Goal: Task Accomplishment & Management: Use online tool/utility

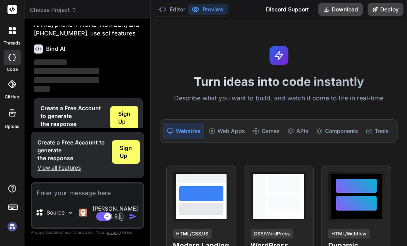
scroll to position [106, 0]
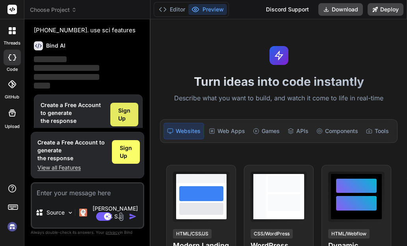
click at [127, 107] on span "Sign Up" at bounding box center [124, 115] width 12 height 16
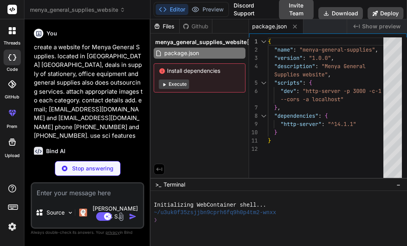
click at [180, 83] on button "Execute" at bounding box center [174, 84] width 30 height 9
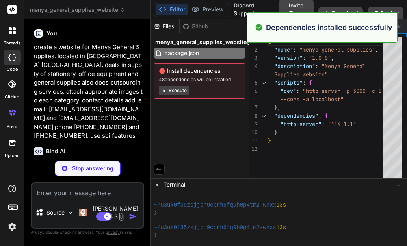
scroll to position [97, 0]
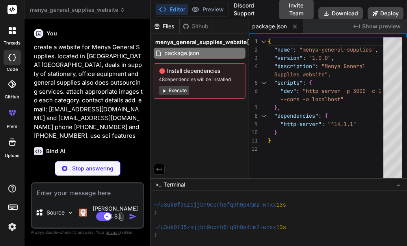
type textarea "x"
type textarea "</div> </div> </footer> <script src="script.js"></script> </body> </html>"
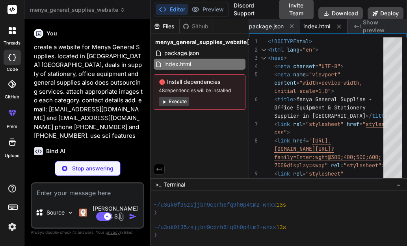
type textarea "x"
type textarea ".about-text h2 { font-size: 2rem; } .about-stats { grid-template-columns: 1fr; …"
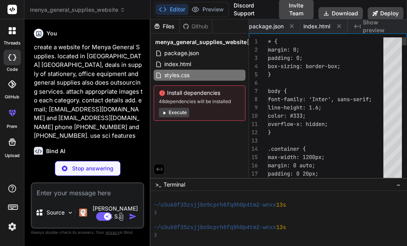
scroll to position [0, 50]
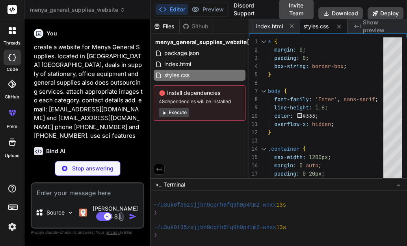
click at [182, 112] on button "Execute" at bounding box center [174, 112] width 30 height 9
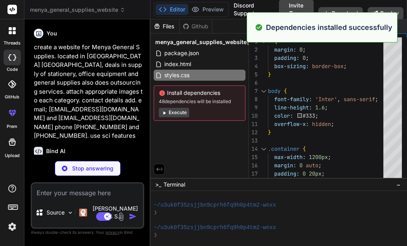
scroll to position [210, 0]
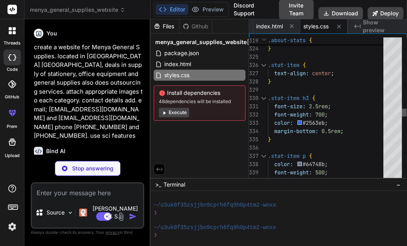
type textarea "x"
type textarea "cursor: pointer; margin-left: auto; } `; document.head.appendChild(style);"
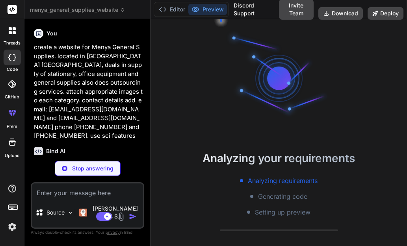
scroll to position [300, 0]
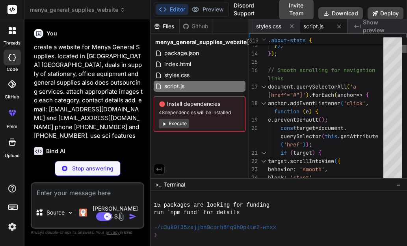
click at [402, 47] on div at bounding box center [404, 49] width 5 height 8
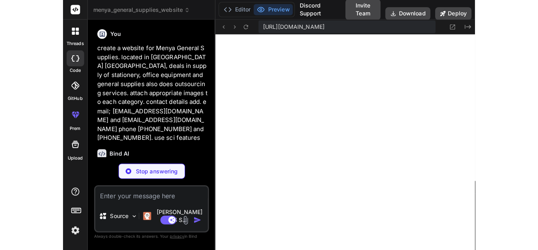
scroll to position [644, 0]
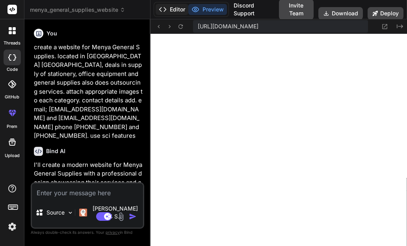
click at [179, 9] on button "Editor" at bounding box center [172, 9] width 33 height 11
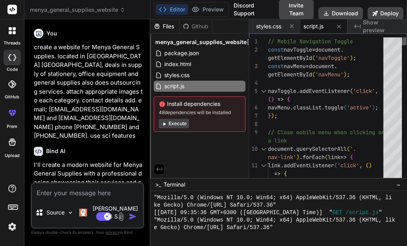
click at [404, 37] on div at bounding box center [404, 41] width 5 height 8
click at [333, 13] on button "Download" at bounding box center [340, 13] width 45 height 13
type textarea "x"
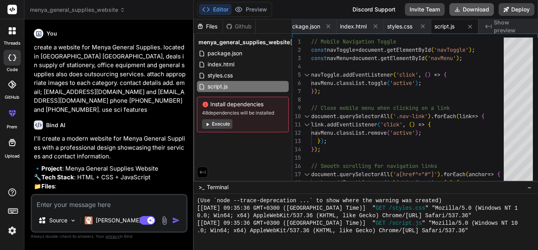
scroll to position [607, 0]
click at [407, 27] on span "script.js" at bounding box center [445, 26] width 20 height 8
click at [402, 26] on span "styles.css" at bounding box center [399, 26] width 25 height 8
type textarea ".about-text h2 { font-size: 2rem; } .about-stats { grid-template-columns: 1fr; …"
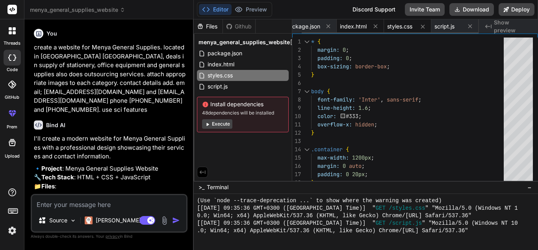
click at [364, 27] on span "index.html" at bounding box center [353, 26] width 27 height 8
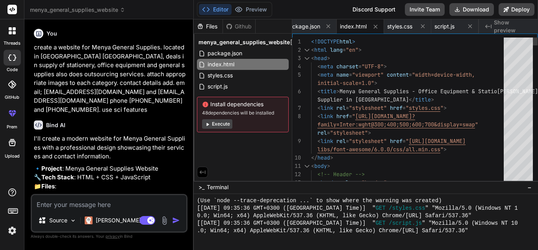
scroll to position [0, 0]
type textarea "<!DOCTYPE html> <html lang="en"> <head> <meta charset="UTF-8"> <meta name="view…"
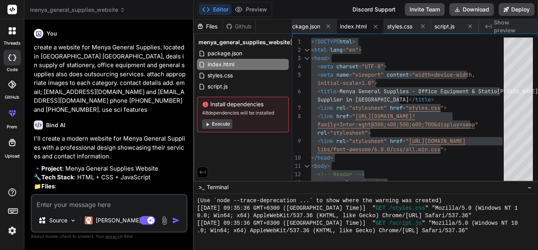
click at [407, 22] on span "Show preview" at bounding box center [513, 27] width 38 height 16
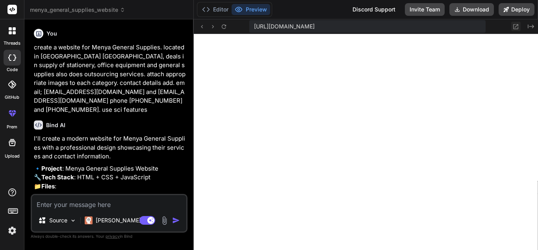
click at [407, 28] on icon at bounding box center [516, 26] width 7 height 7
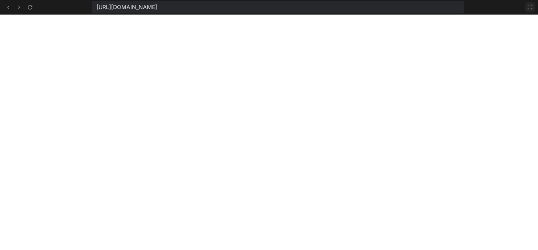
click at [407, 6] on icon at bounding box center [530, 7] width 5 height 5
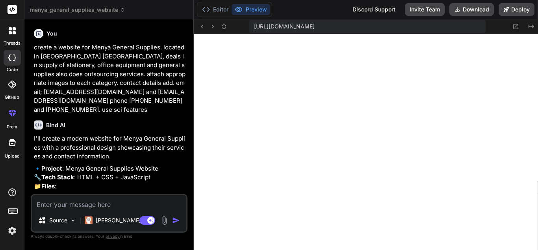
scroll to position [696, 0]
click at [407, 26] on button at bounding box center [516, 26] width 9 height 9
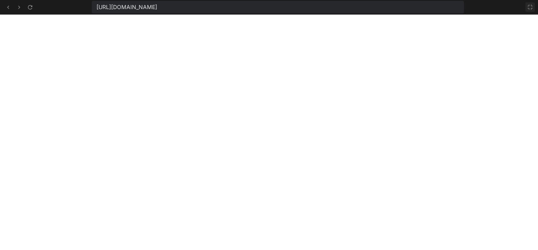
click at [407, 9] on icon at bounding box center [530, 7] width 5 height 5
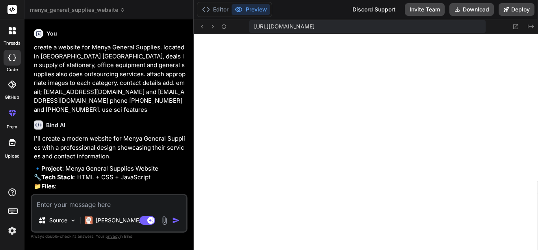
scroll to position [786, 0]
click at [407, 13] on button "Deploy" at bounding box center [517, 9] width 36 height 13
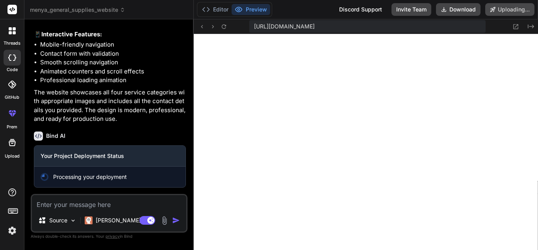
scroll to position [564, 0]
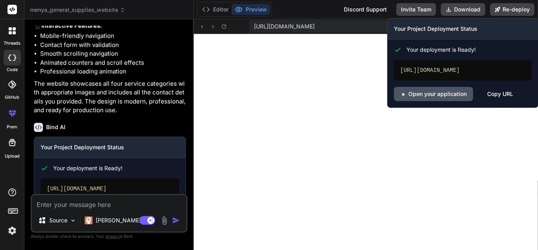
click at [407, 101] on link "Open your application" at bounding box center [433, 94] width 79 height 14
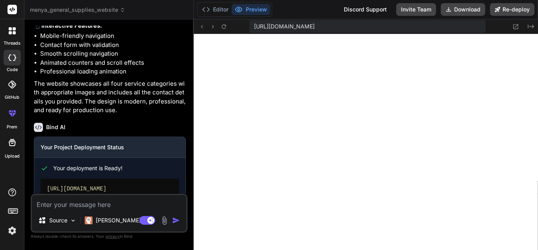
click at [140, 132] on div "Bind AI" at bounding box center [110, 127] width 152 height 9
click at [119, 50] on li "Contact form with validation" at bounding box center [113, 45] width 146 height 9
click at [11, 59] on icon at bounding box center [12, 57] width 8 height 6
click at [13, 43] on label "threads" at bounding box center [12, 43] width 17 height 7
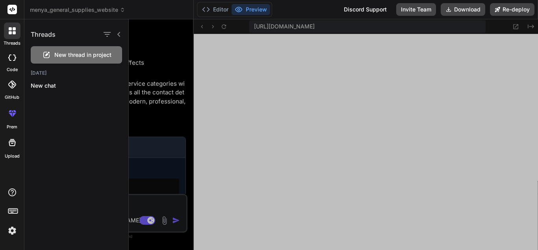
click at [13, 36] on div at bounding box center [12, 30] width 17 height 17
click at [12, 54] on icon at bounding box center [12, 57] width 8 height 6
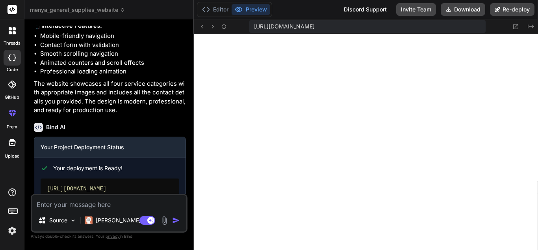
click at [12, 54] on icon at bounding box center [12, 57] width 8 height 6
type textarea "x"
click at [222, 12] on button "Editor" at bounding box center [215, 9] width 33 height 11
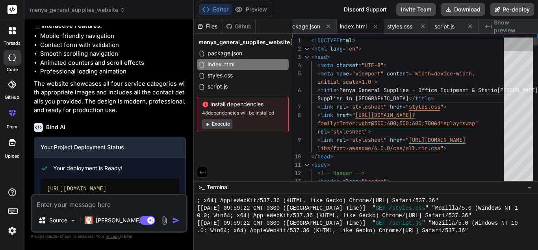
click at [407, 38] on div at bounding box center [518, 110] width 29 height 147
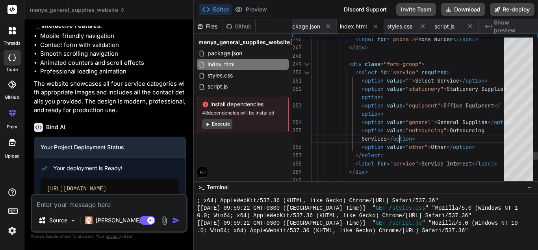
type textarea "<option value="other">Other</option> </select> <label for="service">Service Int…"
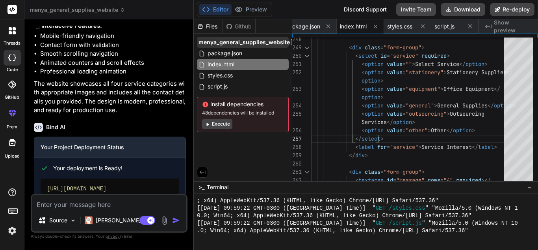
click at [227, 41] on span "menya_general_supplies_website" at bounding box center [244, 42] width 91 height 8
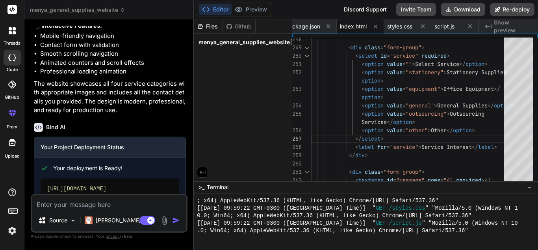
click at [227, 41] on span "menya_general_supplies_website" at bounding box center [244, 42] width 91 height 8
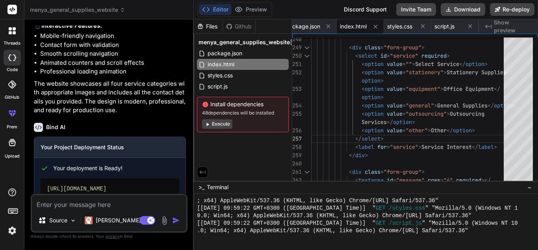
click at [93, 99] on p "The website showcases all four service categories with appropriate images and i…" at bounding box center [110, 96] width 152 height 35
click at [37, 132] on icon at bounding box center [38, 127] width 9 height 9
click at [150, 191] on div "https://menyageneralsupplieswebsite.vercel.app" at bounding box center [110, 188] width 139 height 20
click at [78, 58] on li "Smooth scrolling navigation" at bounding box center [113, 53] width 146 height 9
click at [83, 194] on div "Source Claude 4 S.. Agent Mode. When this toggle is activated, AI automatically…" at bounding box center [109, 213] width 157 height 39
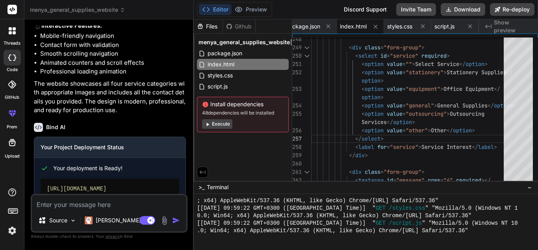
click at [75, 188] on div "https://menyageneralsupplieswebsite.vercel.app" at bounding box center [110, 188] width 139 height 20
click at [76, 151] on h3 "Your Project Deployment Status" at bounding box center [110, 147] width 139 height 8
click at [39, 132] on icon at bounding box center [38, 127] width 9 height 9
click at [83, 201] on textarea at bounding box center [109, 202] width 155 height 14
type textarea "i"
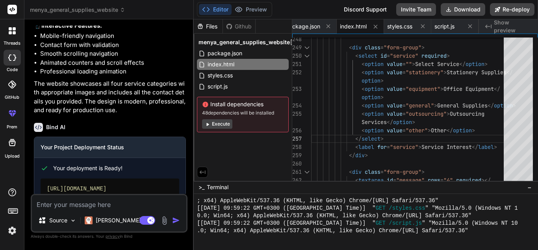
type textarea "x"
type textarea "in"
type textarea "x"
type textarea "in"
type textarea "x"
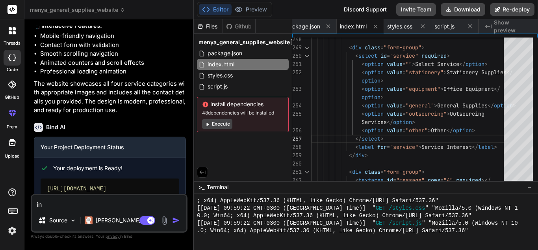
type textarea "in s"
type textarea "x"
type textarea "in se"
type textarea "x"
type textarea "in ser"
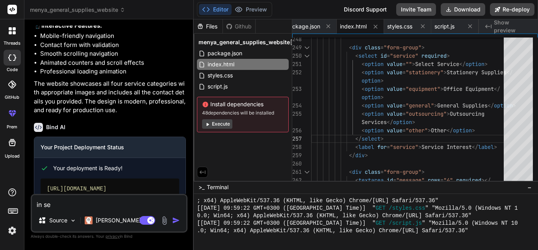
type textarea "x"
type textarea "in serv"
type textarea "x"
type textarea "in servi"
type textarea "x"
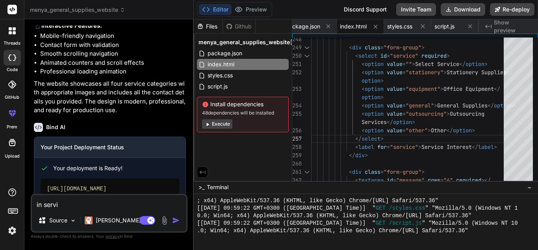
type textarea "in servic"
type textarea "x"
type textarea "in service"
type textarea "x"
type textarea "in services"
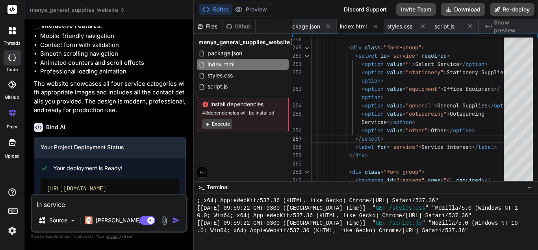
type textarea "x"
type textarea "in services"
type textarea "x"
type textarea "in services p"
type textarea "x"
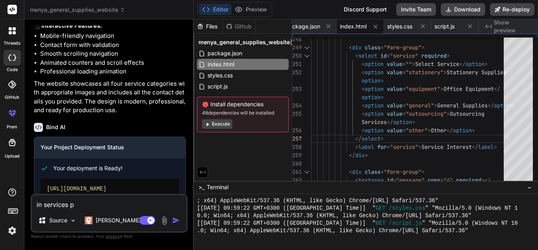
type textarea "in services pr"
type textarea "x"
type textarea "in services pro"
type textarea "x"
type textarea "in services prov"
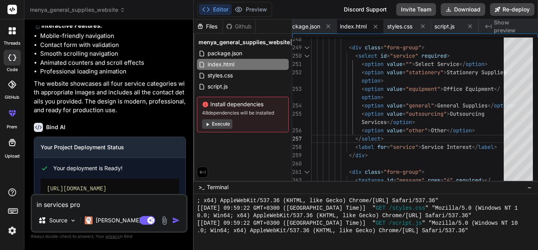
type textarea "x"
type textarea "in services provi"
type textarea "x"
type textarea "in services provid"
type textarea "x"
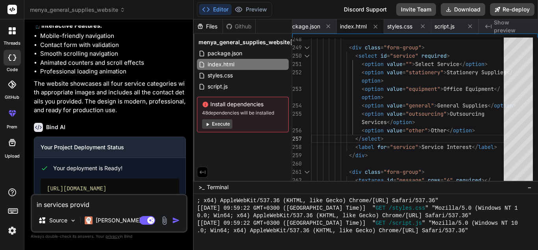
type textarea "in services provide"
type textarea "x"
type textarea "in services provided"
type textarea "x"
type textarea "in services provided,"
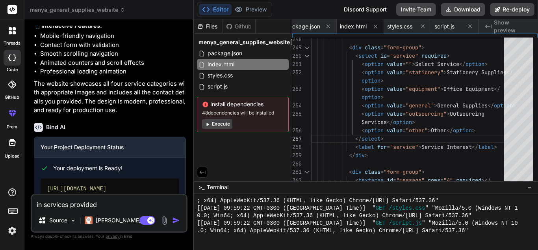
type textarea "x"
type textarea "in services provided,"
type textarea "x"
type textarea "in services provided, T"
type textarea "x"
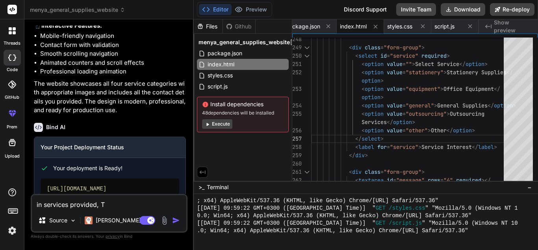
type textarea "in services provided, Te"
type textarea "x"
type textarea "in services provided, Teb"
type textarea "x"
type textarea "in services provided, Te"
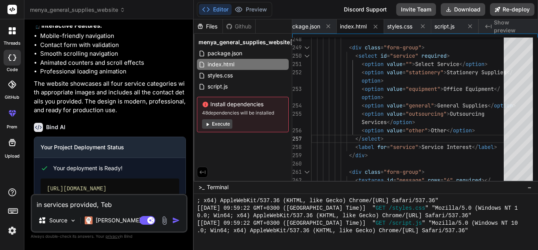
type textarea "x"
type textarea "in services provided, Ten"
type textarea "x"
type textarea "in services provided, Tend"
type textarea "x"
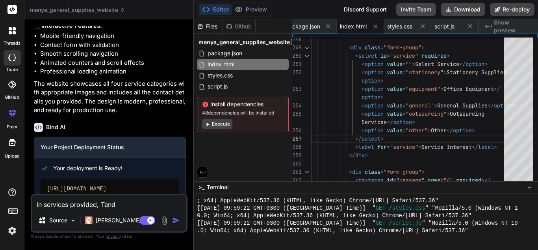
type textarea "in services provided, Tende"
type textarea "x"
type textarea "in services provided, Tender"
type textarea "x"
type textarea "in services provided, Tenderi"
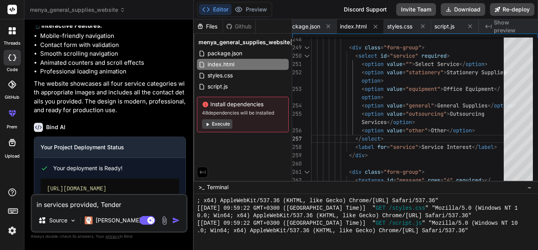
type textarea "x"
type textarea "in services provided, Tenderin"
type textarea "x"
type textarea "in services provided, Tendering"
type textarea "x"
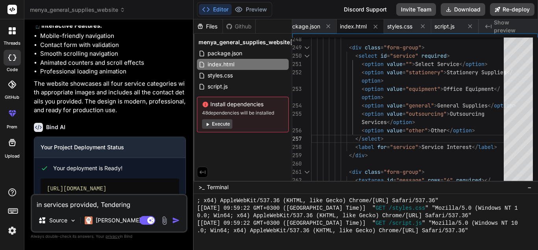
type textarea "in services provided, Tendering"
type textarea "x"
type textarea "in services provided, Tendering e"
type textarea "x"
type textarea "in services provided, Tendering ex"
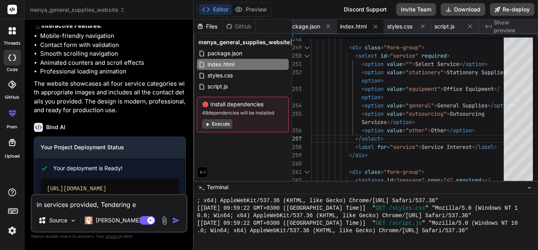
type textarea "x"
type textarea "in services provided, Tendering exp"
type textarea "x"
type textarea "in services provided, Tendering expe"
type textarea "x"
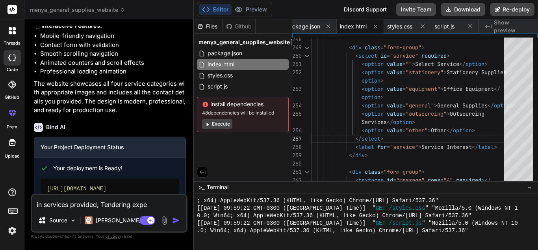
type textarea "in services provided, Tendering exper"
type textarea "x"
type textarea "in services provided, Tendering expert"
type textarea "x"
type textarea "in services provided, Tendering experts"
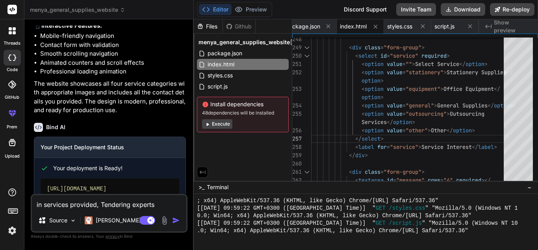
type textarea "x"
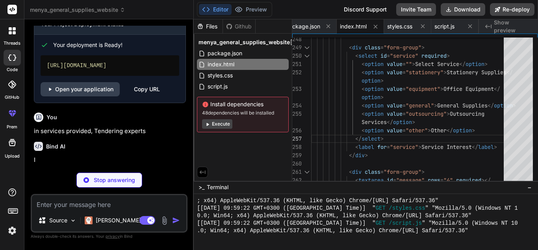
scroll to position [701, 0]
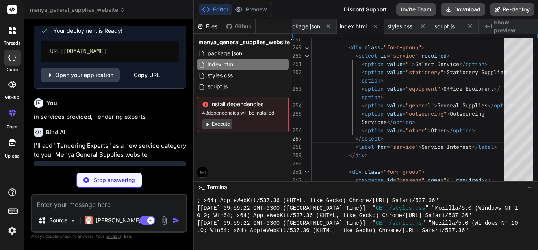
type textarea "x"
type textarea "y"
type textarea "x"
type textarea "ye"
type textarea "x"
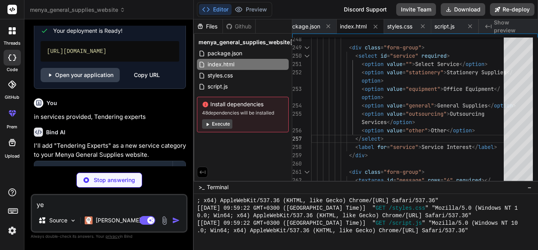
type textarea "yes"
type textarea "x"
type textarea "yes"
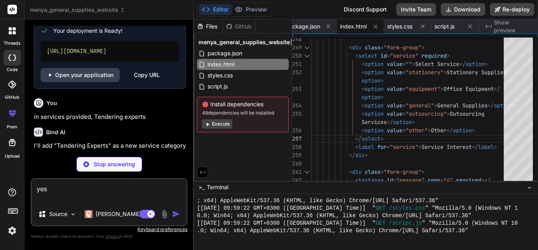
type textarea "x"
type textarea "yes"
click at [124, 140] on div "Bind AI I'll add "Tendering Experts" as a new service category to your Menya Ge…" at bounding box center [110, 166] width 152 height 91
click at [91, 166] on div "Stop answering" at bounding box center [109, 163] width 66 height 15
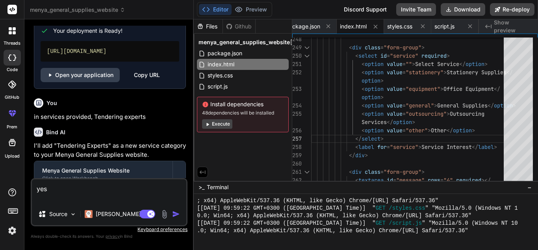
click at [61, 194] on textarea "yes" at bounding box center [109, 191] width 155 height 24
click at [175, 213] on img "button" at bounding box center [176, 214] width 8 height 8
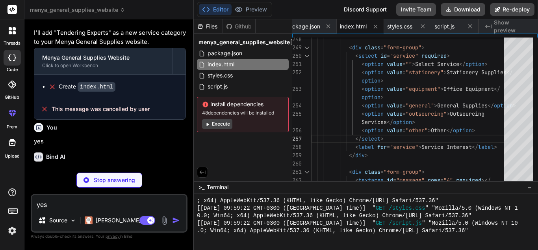
scroll to position [838, 0]
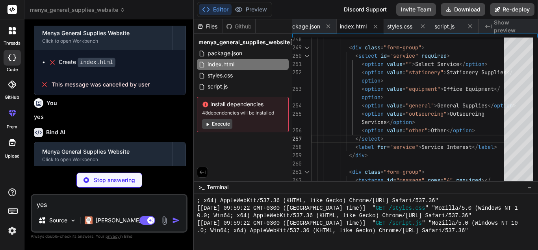
click at [225, 123] on button "Execute" at bounding box center [217, 123] width 30 height 9
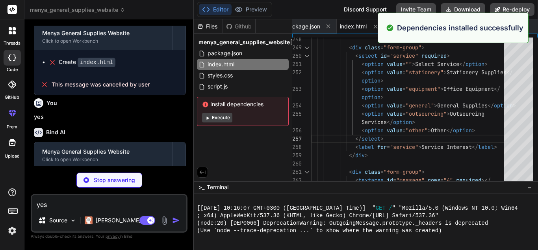
scroll to position [1123, 0]
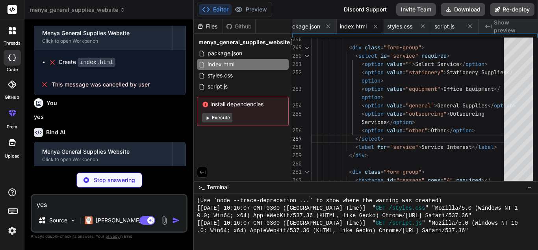
click at [407, 25] on span "Show preview" at bounding box center [513, 27] width 38 height 16
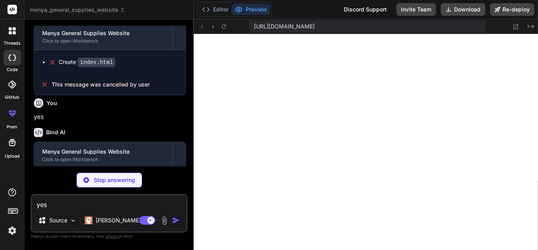
click at [163, 66] on div "Create index.html" at bounding box center [112, 62] width 129 height 8
type textarea "x"
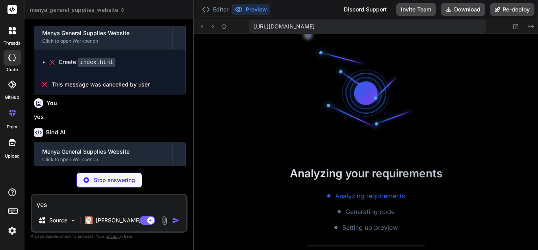
scroll to position [1453, 0]
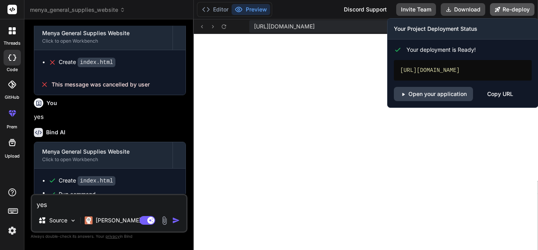
click at [407, 6] on button "Re-deploy" at bounding box center [512, 9] width 45 height 13
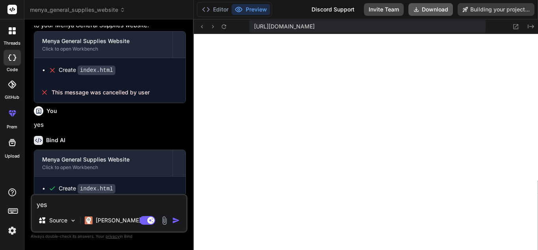
type textarea "x"
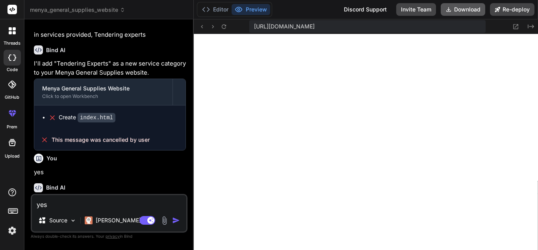
scroll to position [838, 0]
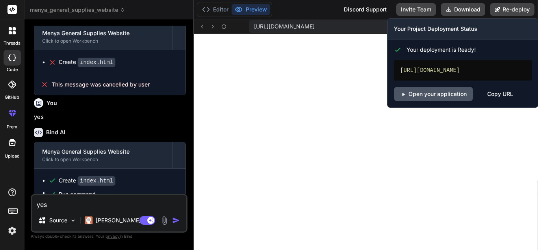
click at [407, 100] on link "Open your application" at bounding box center [433, 94] width 79 height 14
click at [407, 101] on div "Copy URL" at bounding box center [501, 94] width 26 height 14
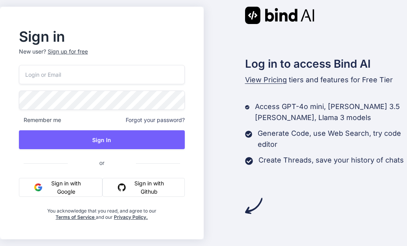
click at [61, 190] on button "Sign in with Google" at bounding box center [61, 187] width 84 height 19
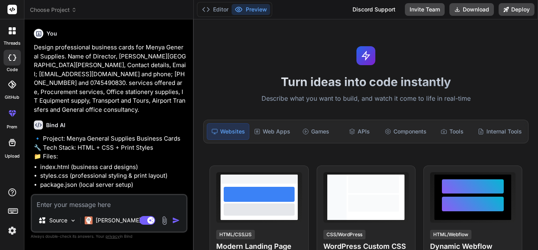
type textarea "x"
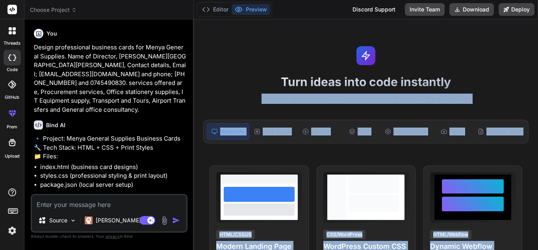
drag, startPoint x: 538, startPoint y: 64, endPoint x: 516, endPoint y: 78, distance: 25.9
click at [516, 78] on div "Turn ideas into code instantly Describe what you want to build, and watch it co…" at bounding box center [366, 134] width 344 height 230
click at [516, 78] on h1 "Turn ideas into code instantly" at bounding box center [366, 81] width 335 height 14
drag, startPoint x: 538, startPoint y: 76, endPoint x: 534, endPoint y: 77, distance: 4.1
click at [534, 77] on div "Turn ideas into code instantly Describe what you want to build, and watch it co…" at bounding box center [366, 134] width 344 height 230
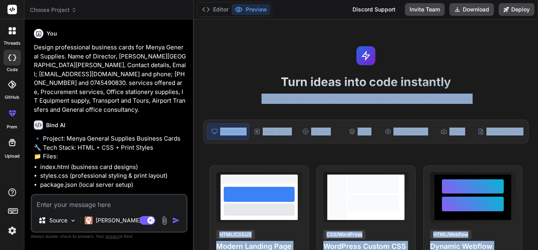
click at [503, 84] on h1 "Turn ideas into code instantly" at bounding box center [366, 81] width 335 height 14
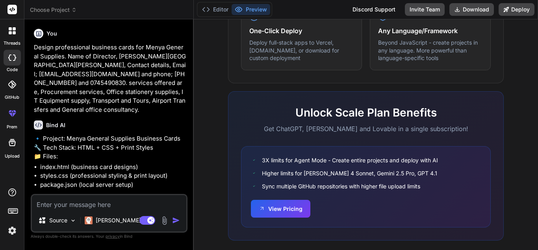
scroll to position [521, 0]
